Goal: Task Accomplishment & Management: Manage account settings

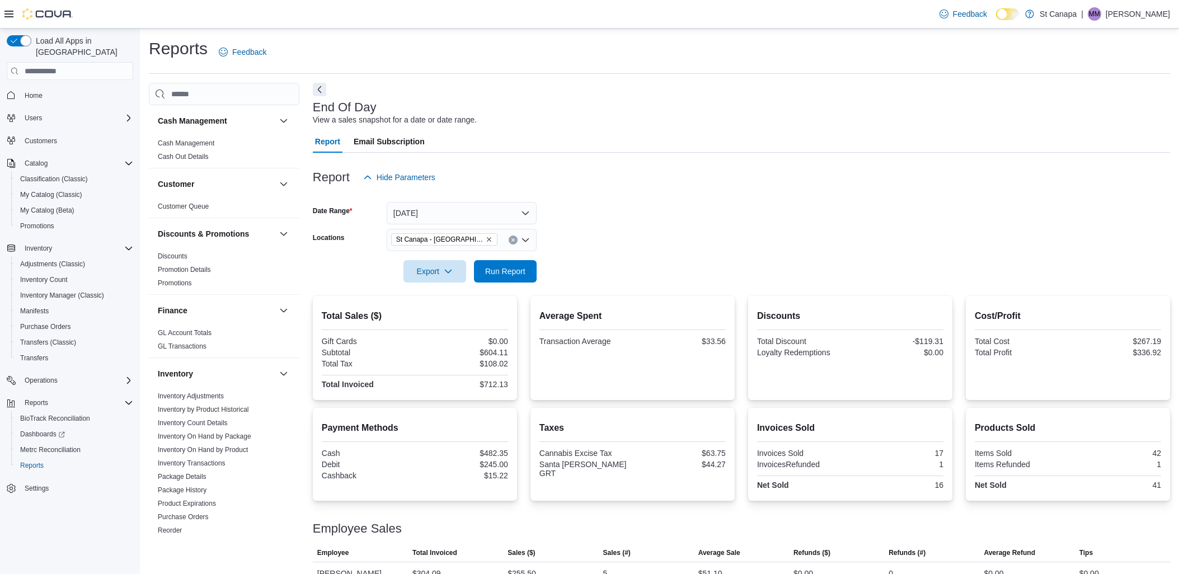
scroll to position [65, 0]
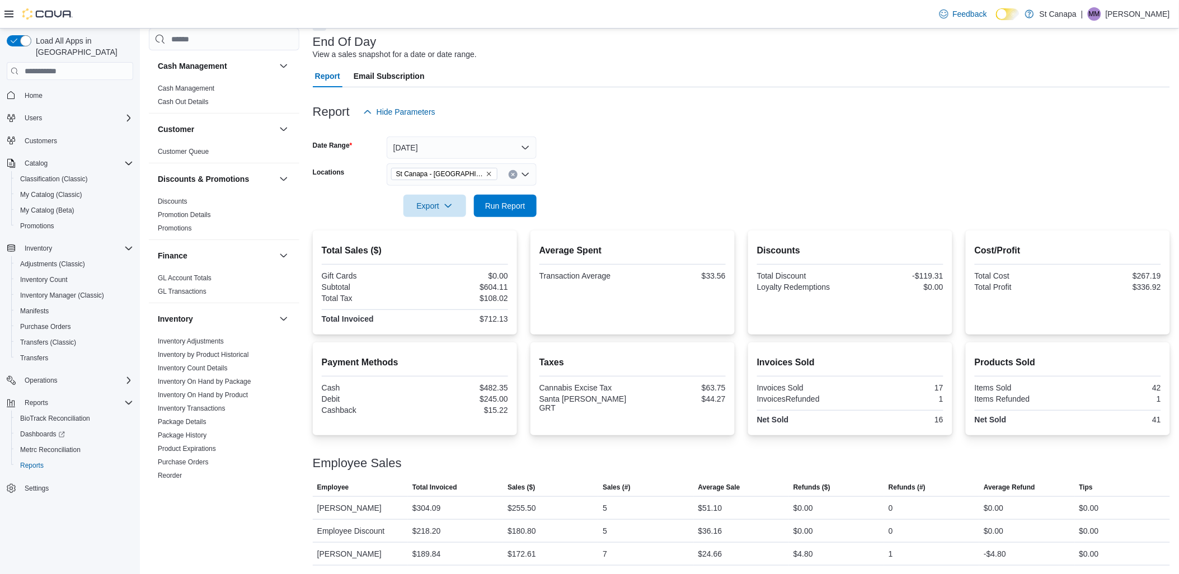
click at [715, 150] on form "Date Range [DATE] Locations [GEOGRAPHIC_DATA] - [GEOGRAPHIC_DATA][PERSON_NAME] …" at bounding box center [741, 170] width 857 height 94
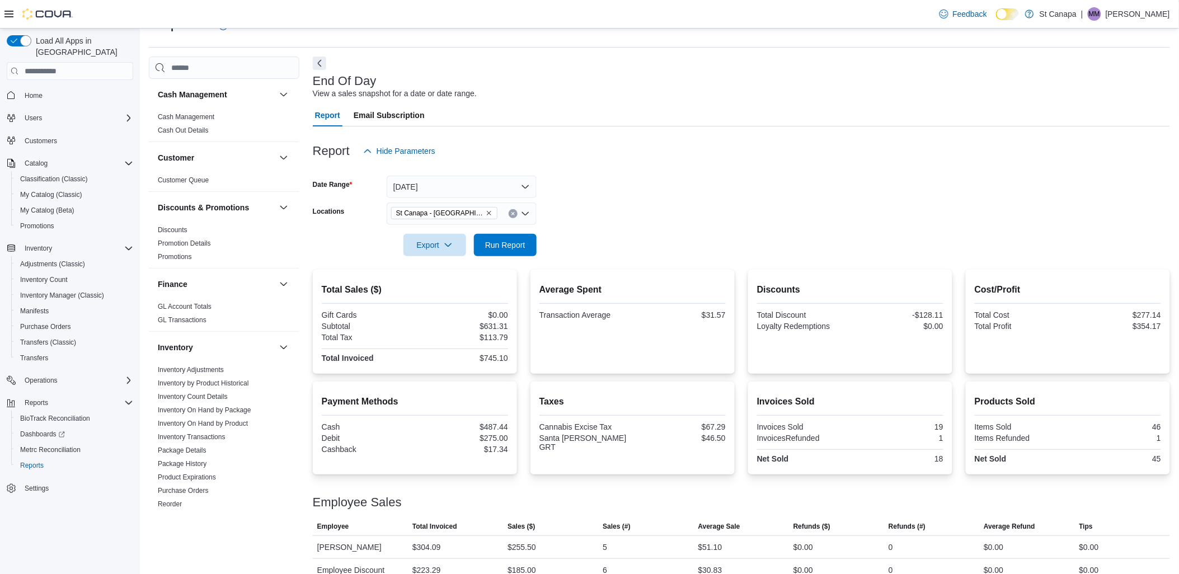
scroll to position [65, 0]
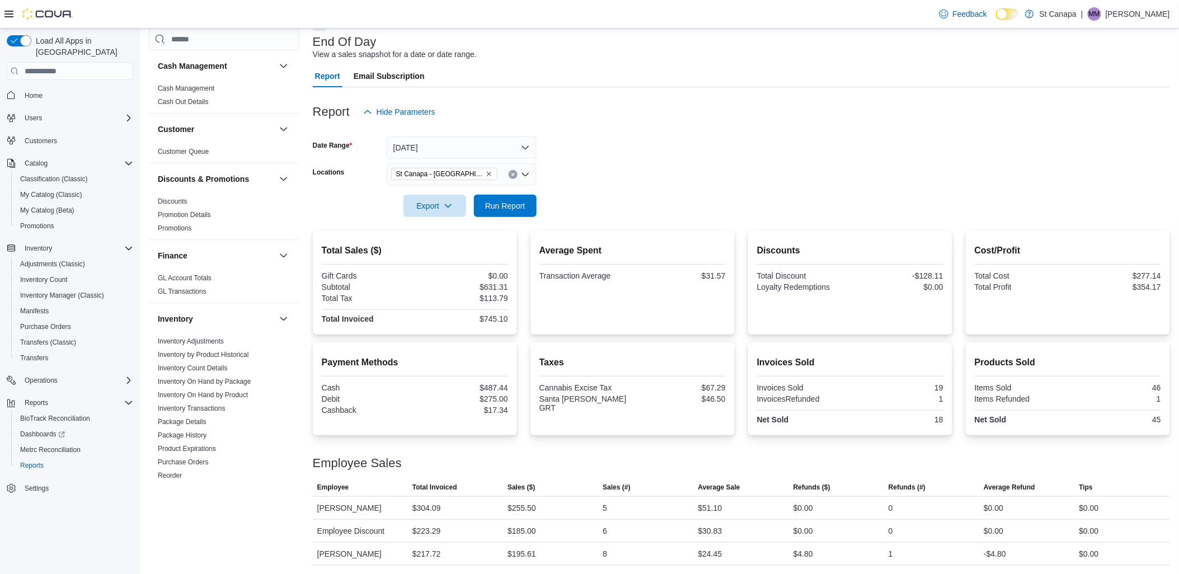
click at [679, 178] on form "Date Range [DATE] Locations [GEOGRAPHIC_DATA] - [GEOGRAPHIC_DATA][PERSON_NAME] …" at bounding box center [741, 170] width 857 height 94
click at [1142, 9] on p "[PERSON_NAME]" at bounding box center [1138, 13] width 64 height 13
click at [1102, 109] on span "Sign Out" at bounding box center [1098, 111] width 30 height 11
